Goal: Task Accomplishment & Management: Complete application form

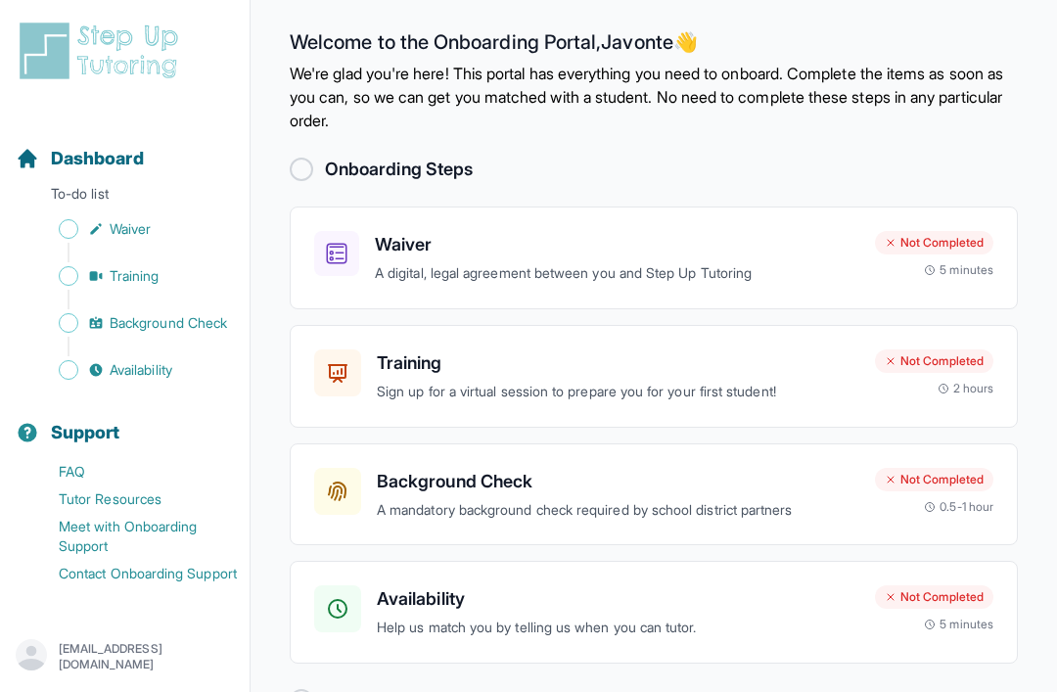
scroll to position [10, 0]
click at [766, 263] on p "A digital, legal agreement between you and Step Up Tutoring" at bounding box center [617, 272] width 484 height 23
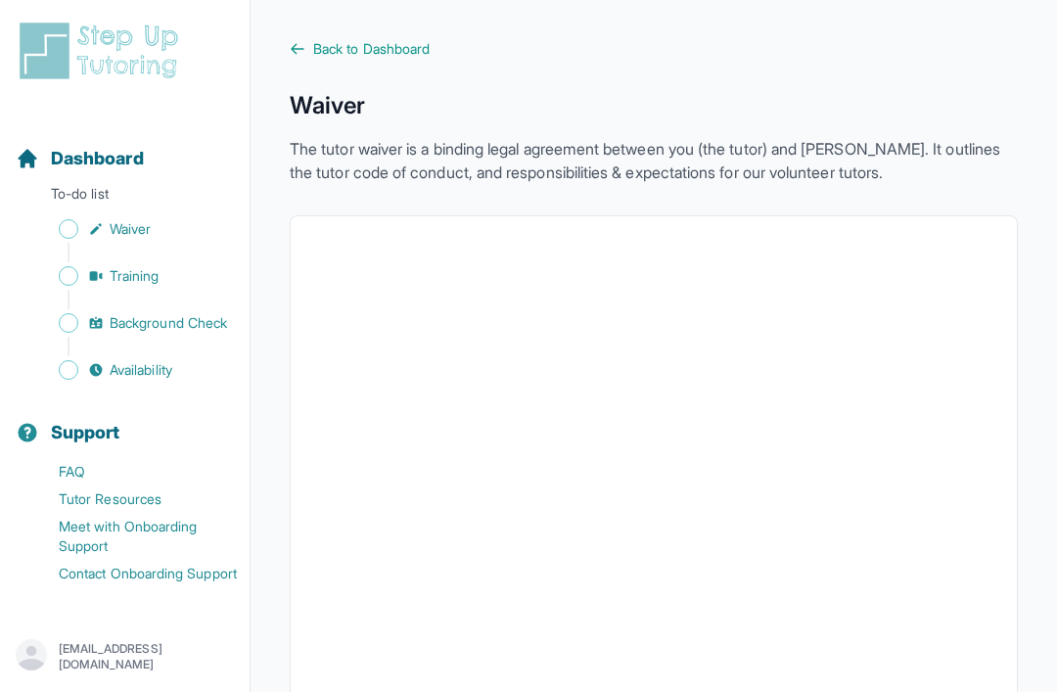
click at [41, 170] on link "Dashboard" at bounding box center [80, 158] width 128 height 27
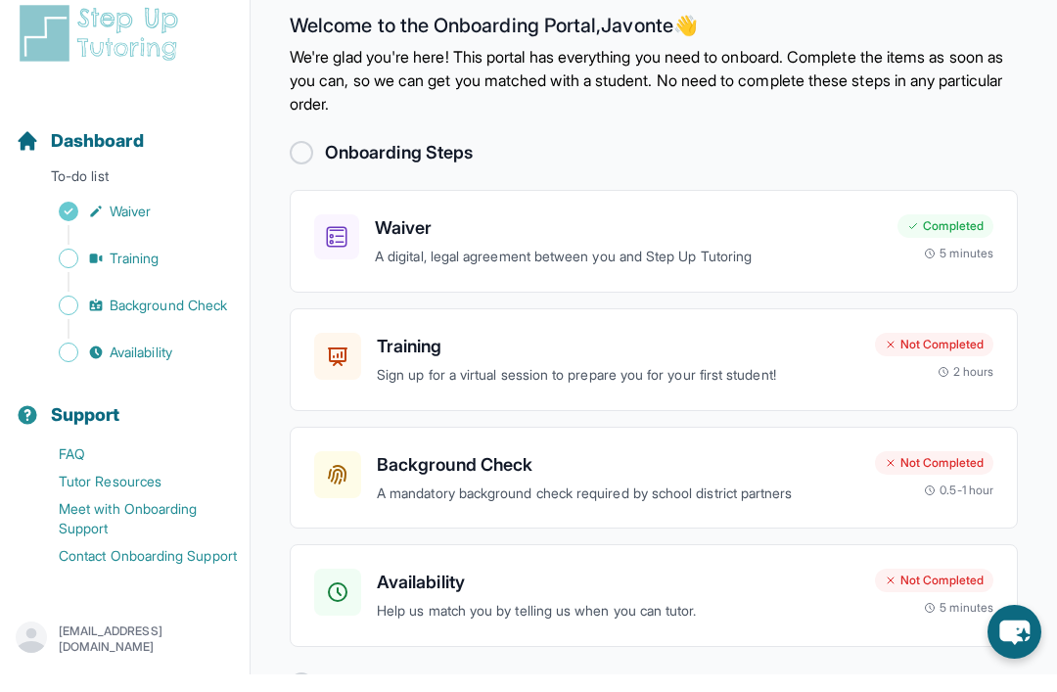
scroll to position [5, 0]
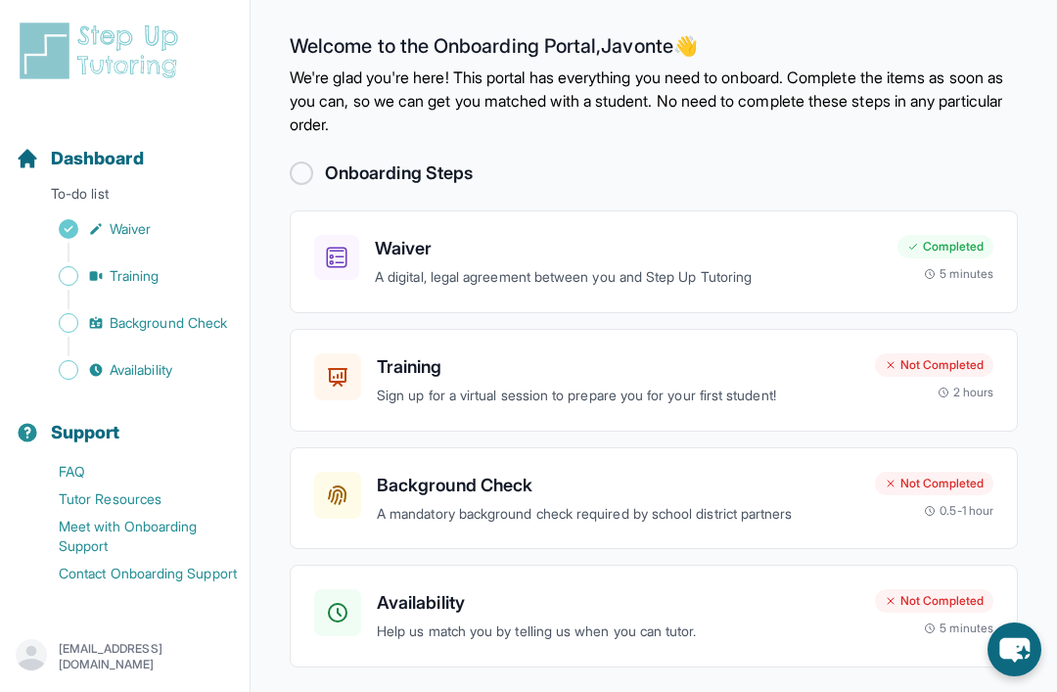
click at [802, 372] on h3 "Training" at bounding box center [618, 366] width 482 height 27
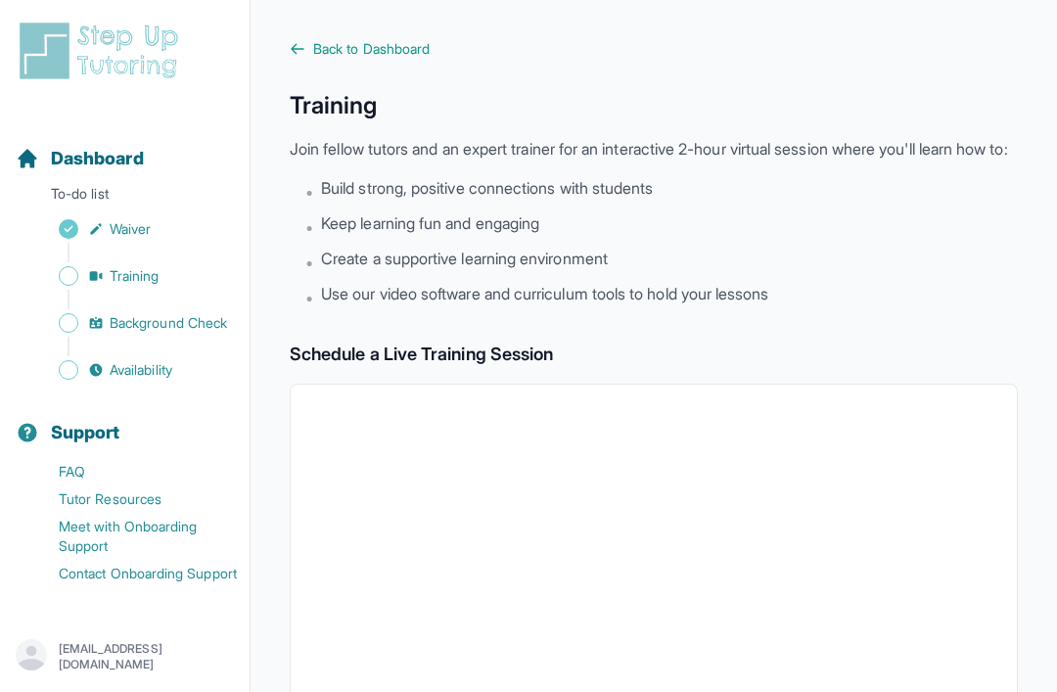
click at [330, 39] on span "Back to Dashboard" at bounding box center [371, 49] width 116 height 20
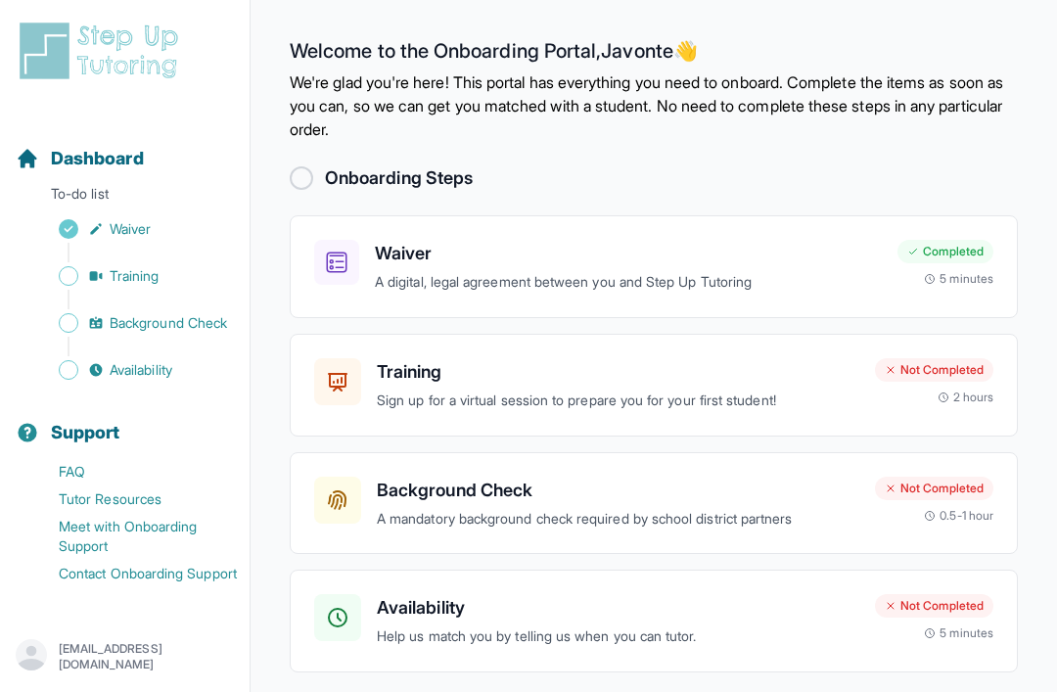
click at [324, 34] on main "Welcome to the Onboarding Portal, [PERSON_NAME] 👋 We're glad you're here! This …" at bounding box center [653, 381] width 806 height 762
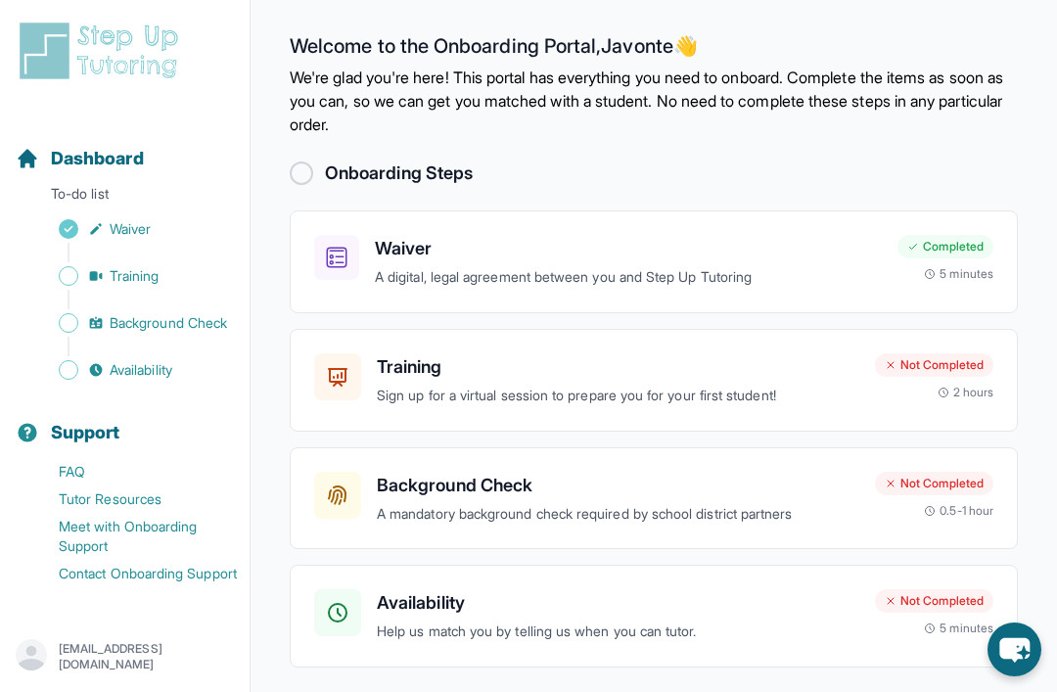
click at [829, 498] on div "Background Check A mandatory background check required by school district partn…" at bounding box center [618, 499] width 482 height 54
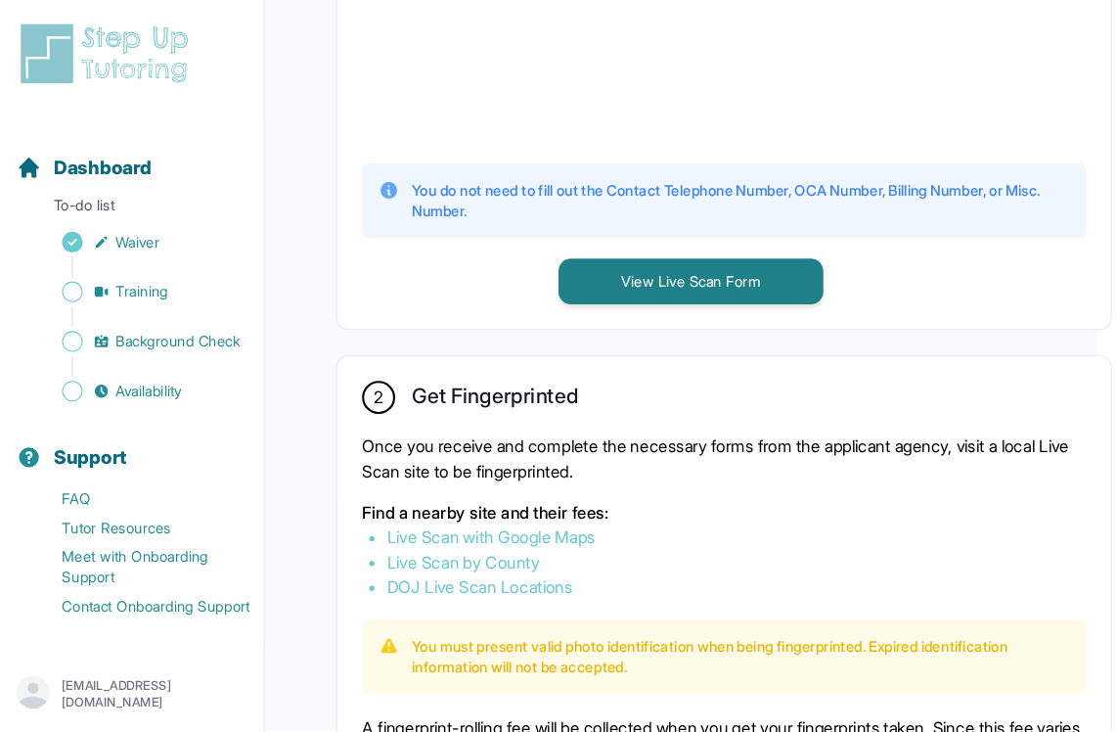
scroll to position [870, 19]
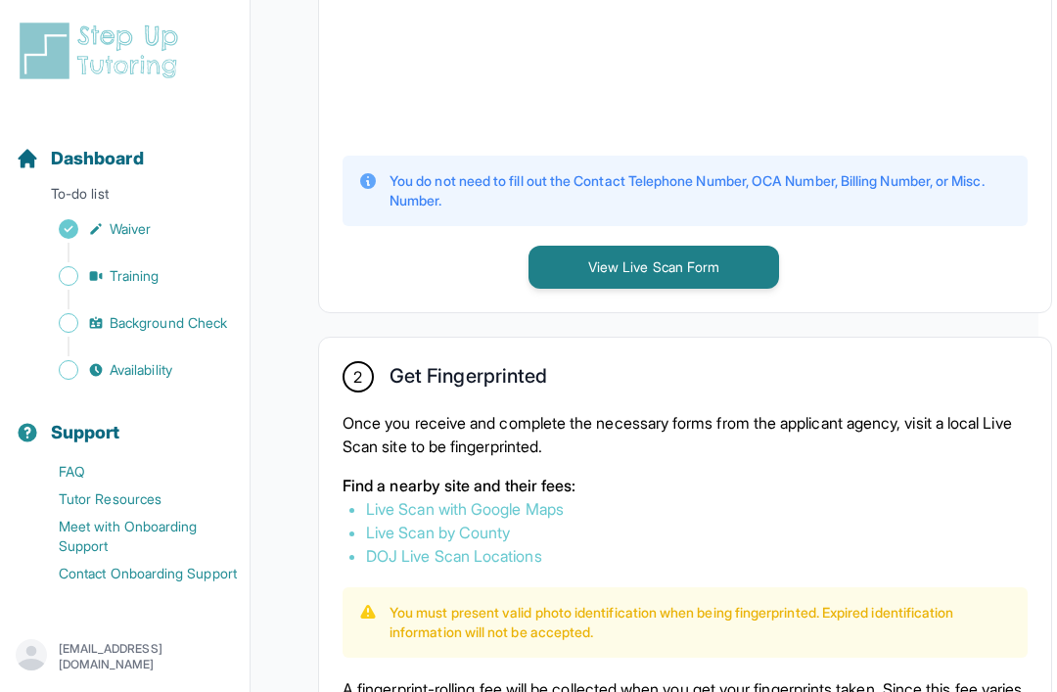
click at [739, 289] on button "View Live Scan Form" at bounding box center [653, 267] width 250 height 43
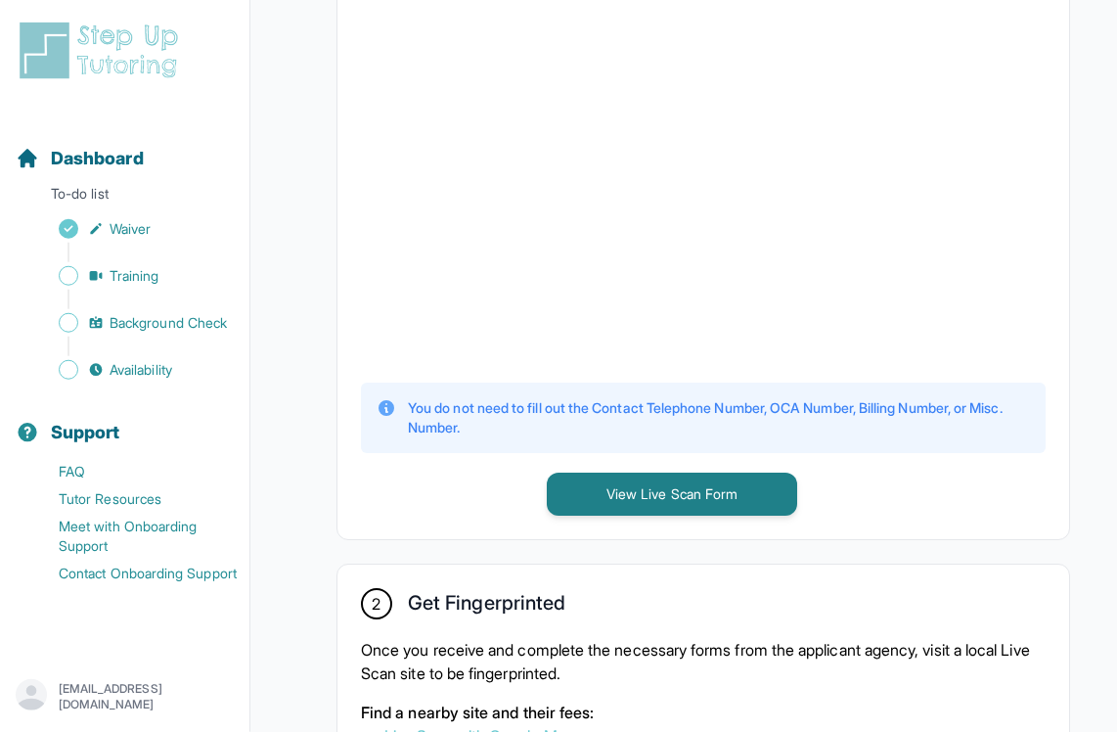
scroll to position [635, 0]
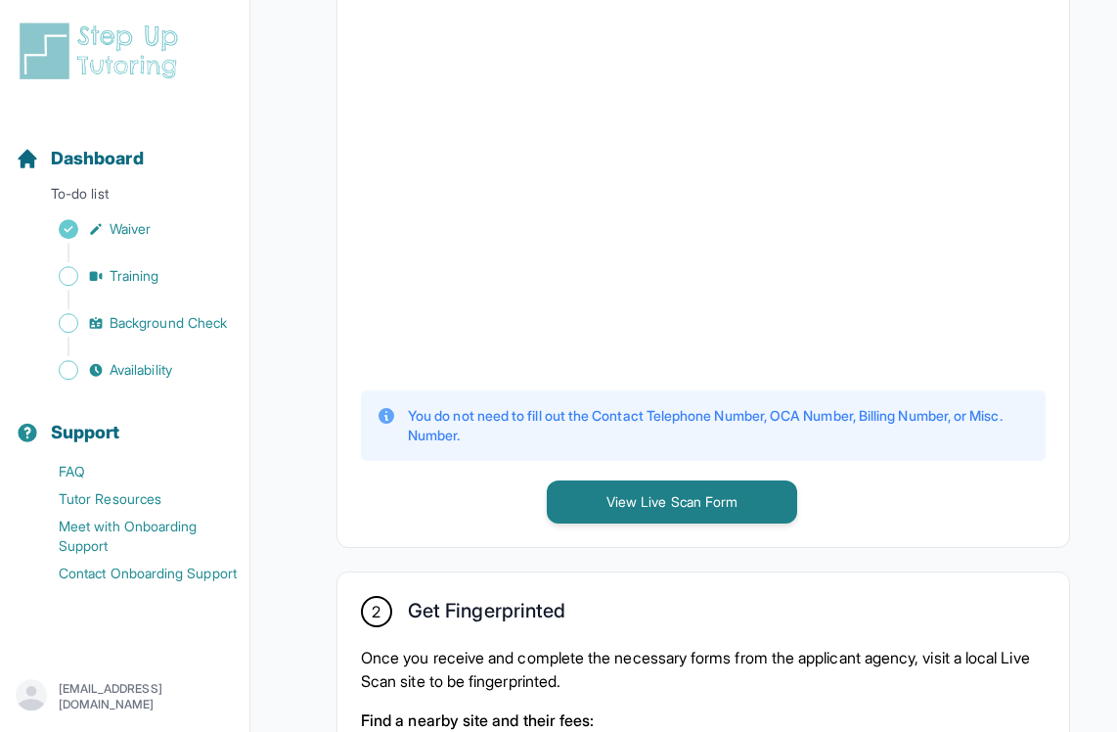
click at [1056, 159] on div "1 Print and Fill Out Form Click on the button below to view the Live Scan form.…" at bounding box center [704, 669] width 828 height 1868
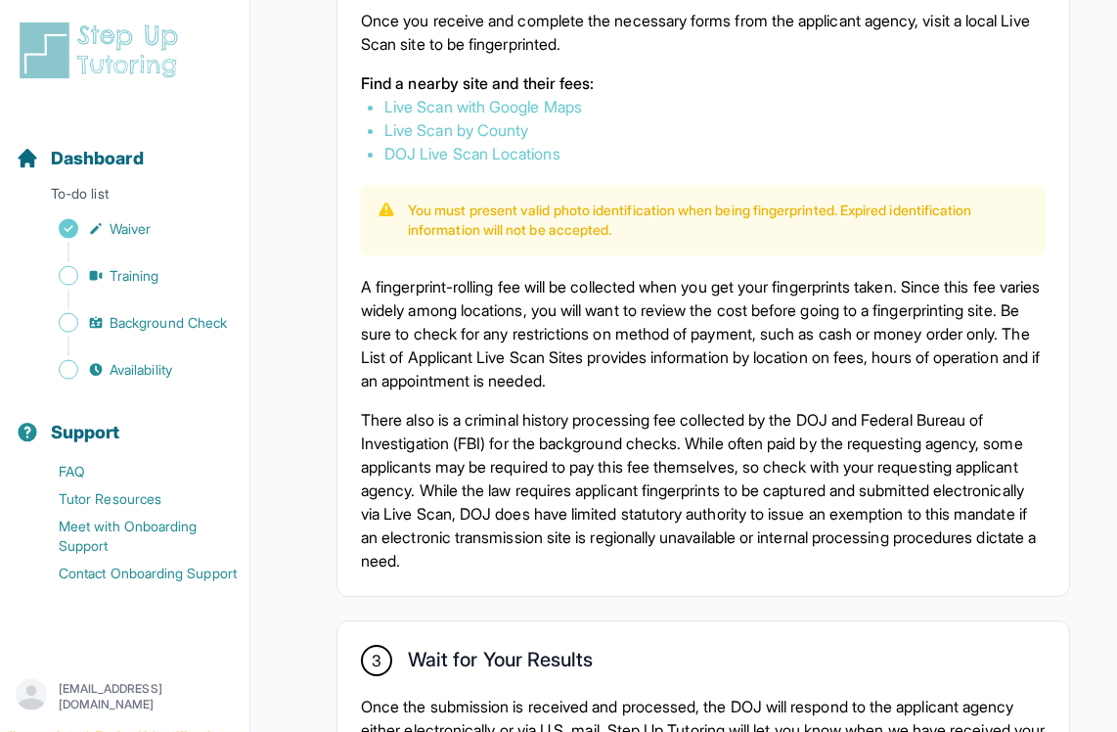
scroll to position [1273, 0]
click at [553, 115] on link "Live Scan with Google Maps" at bounding box center [484, 106] width 198 height 20
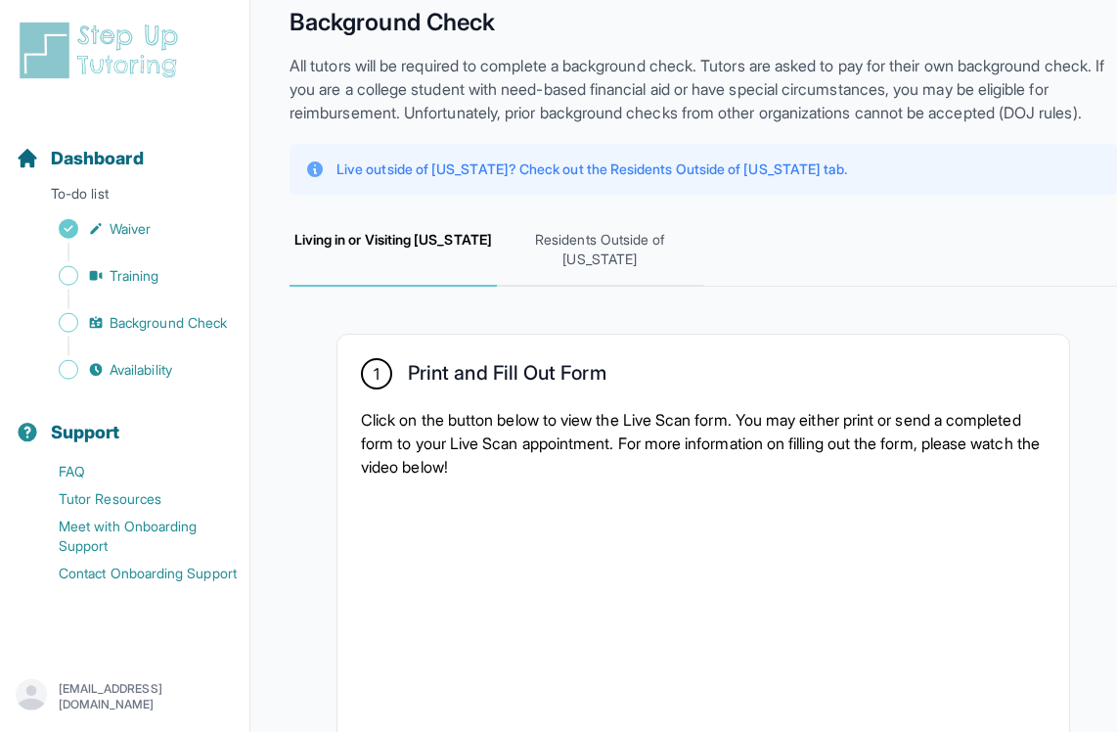
scroll to position [0, 0]
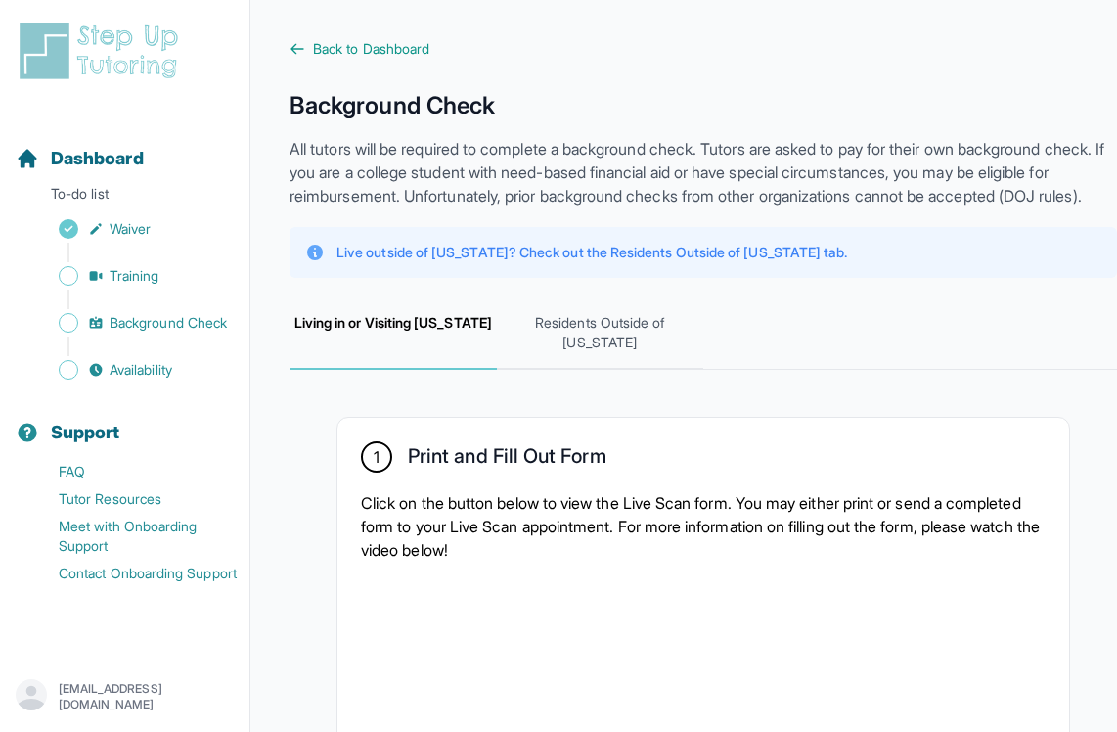
click at [338, 49] on span "Back to Dashboard" at bounding box center [371, 49] width 116 height 20
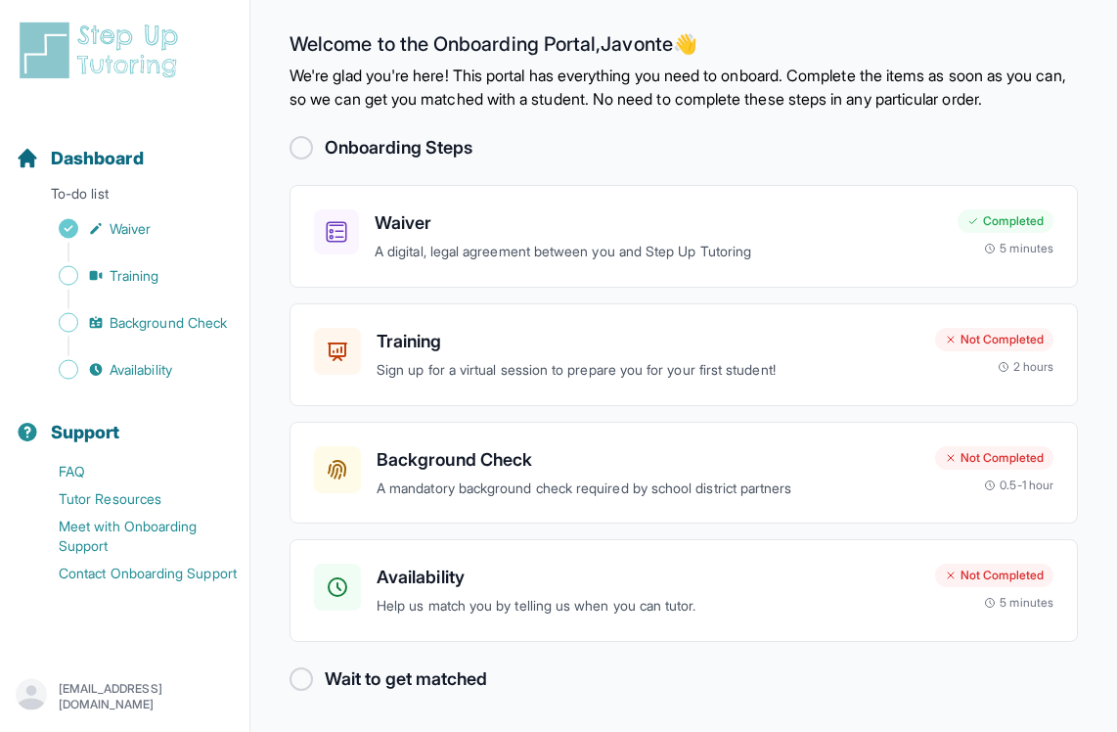
scroll to position [66, 0]
click at [783, 595] on p "Help us match you by telling us when you can tutor." at bounding box center [648, 606] width 543 height 23
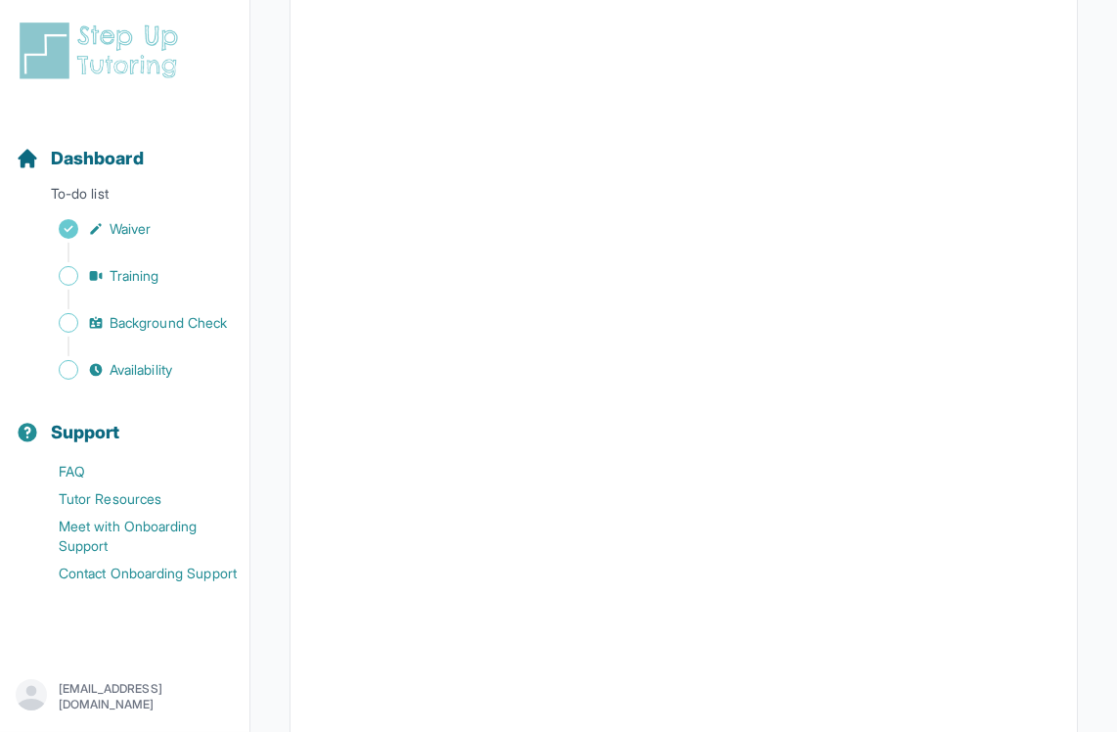
scroll to position [321, 0]
click at [128, 154] on span "Dashboard" at bounding box center [97, 158] width 93 height 27
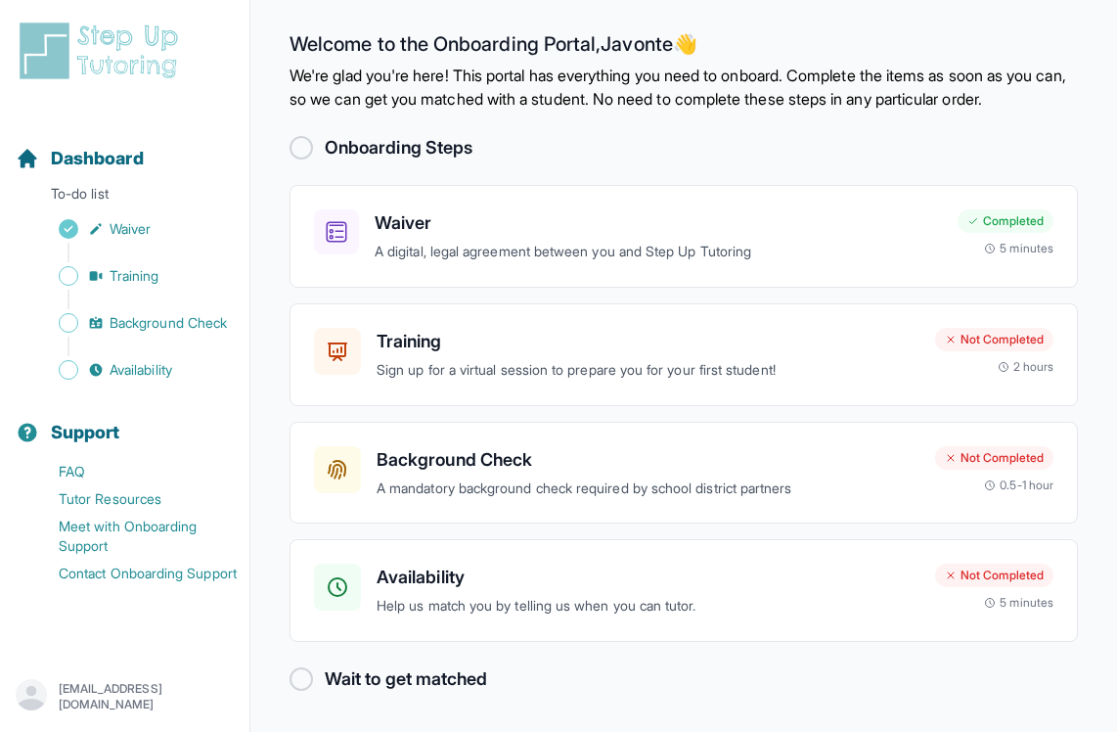
scroll to position [66, 0]
click at [132, 162] on span "Dashboard" at bounding box center [97, 158] width 93 height 27
